Goal: Information Seeking & Learning: Learn about a topic

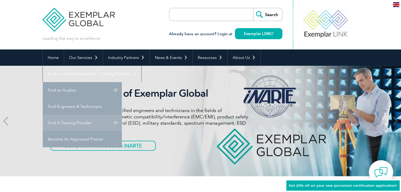
click at [122, 115] on link "Find A Training Provider" at bounding box center [82, 123] width 79 height 16
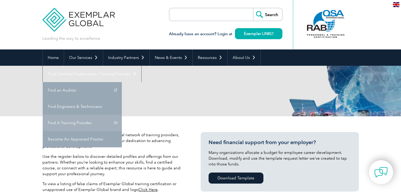
click at [122, 115] on link "Find A Training Provider" at bounding box center [82, 123] width 79 height 16
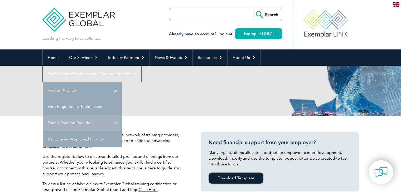
click at [122, 115] on link "Find A Training Provider" at bounding box center [82, 123] width 79 height 16
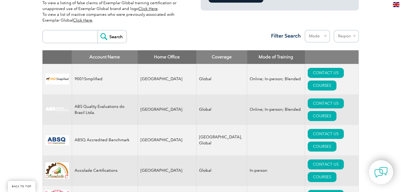
scroll to position [182, 0]
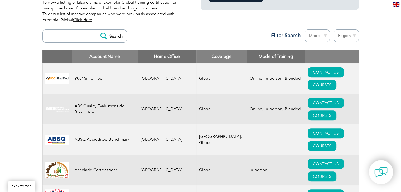
click at [60, 37] on input "search" at bounding box center [71, 36] width 52 height 13
click at [90, 32] on input "ars" at bounding box center [71, 36] width 52 height 13
type input "ars"
click at [104, 38] on input "Search" at bounding box center [111, 36] width 29 height 13
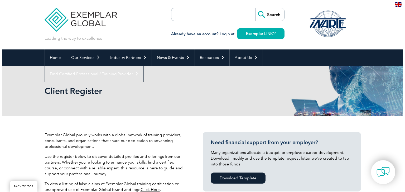
scroll to position [147, 0]
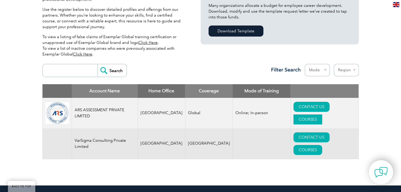
click at [322, 115] on link "COURSES" at bounding box center [307, 120] width 29 height 10
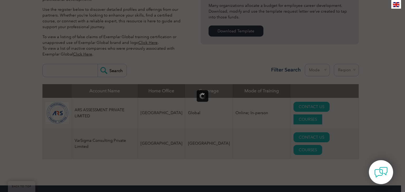
scroll to position [0, 0]
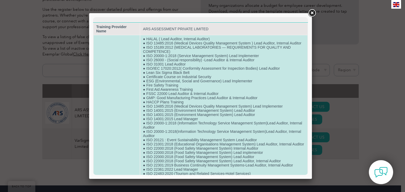
click at [201, 114] on td "● HALAL ( Lead Auditor, Internal Auditor) ● ISO 13485:2016 (Medical Devices Qua…" at bounding box center [223, 180] width 167 height 290
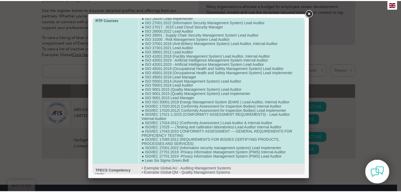
scroll to position [160, 0]
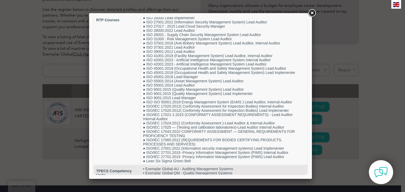
click at [311, 11] on link at bounding box center [311, 12] width 9 height 9
